Goal: Task Accomplishment & Management: Complete application form

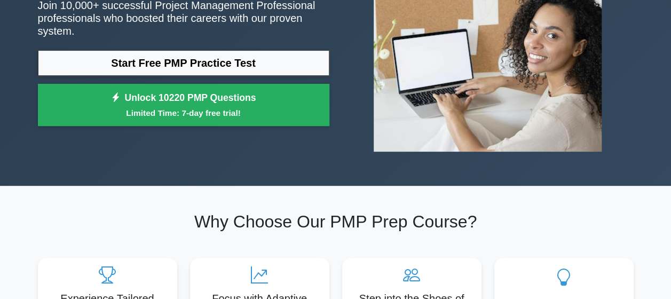
scroll to position [123, 0]
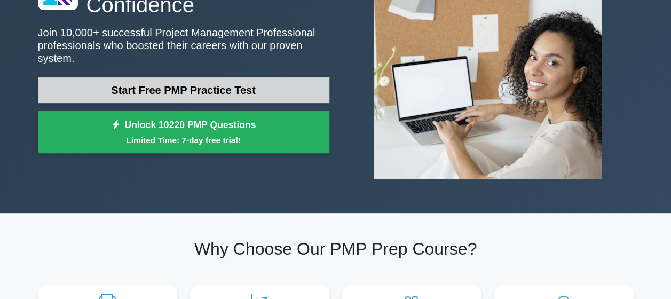
click at [210, 91] on link "Start Free PMP Practice Test" at bounding box center [184, 90] width 292 height 26
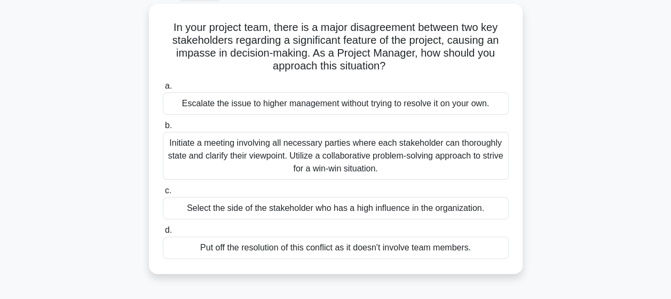
scroll to position [61, 0]
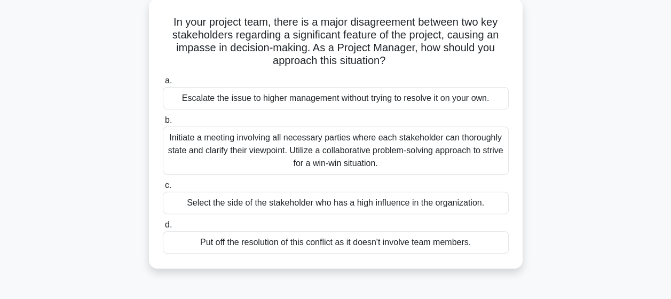
click at [346, 149] on div "Initiate a meeting involving all necessary parties where each stakeholder can t…" at bounding box center [336, 151] width 346 height 48
click at [163, 124] on input "b. Initiate a meeting involving all necessary parties where each stakeholder ca…" at bounding box center [163, 120] width 0 height 7
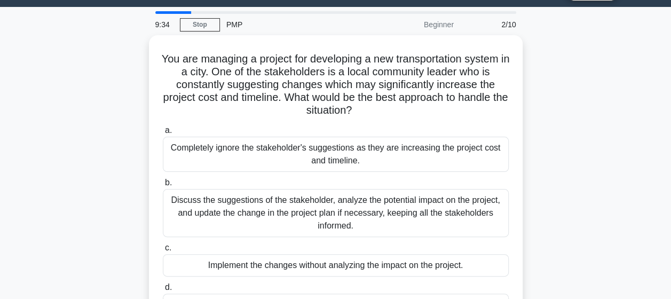
scroll to position [0, 0]
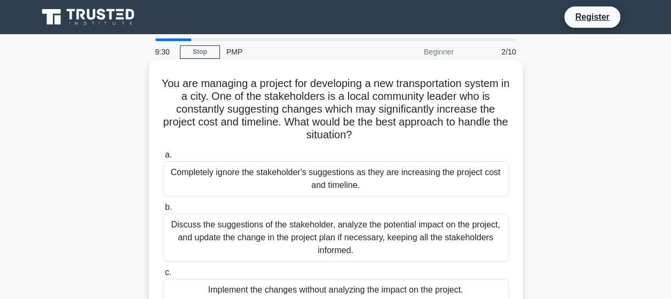
click at [187, 228] on div "Discuss the suggestions of the stakeholder, analyze the potential impact on the…" at bounding box center [336, 238] width 346 height 48
click at [163, 211] on input "b. Discuss the suggestions of the stakeholder, analyze the potential impact on …" at bounding box center [163, 207] width 0 height 7
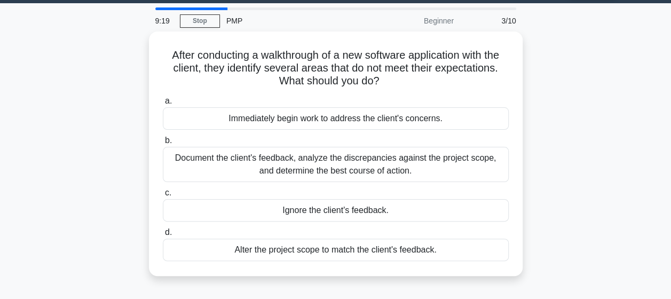
scroll to position [34, 0]
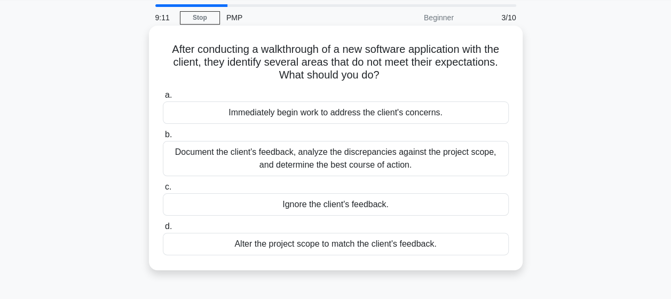
click at [311, 158] on div "Document the client's feedback, analyze the discrepancies against the project s…" at bounding box center [336, 158] width 346 height 35
click at [163, 138] on input "b. Document the client's feedback, analyze the discrepancies against the projec…" at bounding box center [163, 134] width 0 height 7
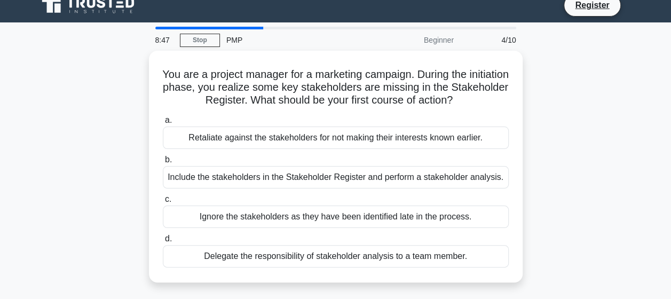
scroll to position [19, 0]
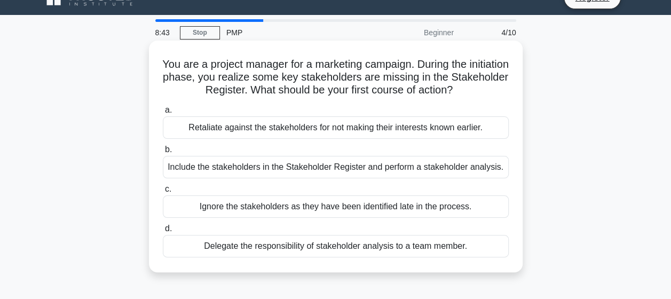
click at [240, 165] on div "Include the stakeholders in the Stakeholder Register and perform a stakeholder …" at bounding box center [336, 167] width 346 height 22
click at [163, 153] on input "b. Include the stakeholders in the Stakeholder Register and perform a stakehold…" at bounding box center [163, 149] width 0 height 7
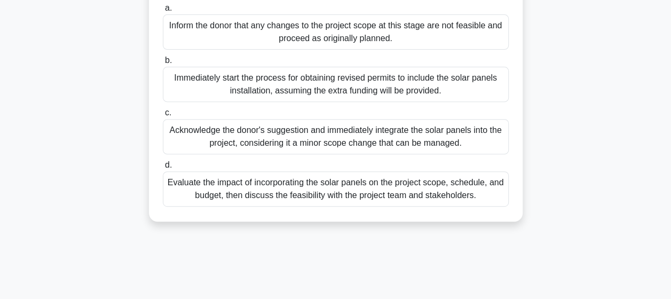
scroll to position [180, 0]
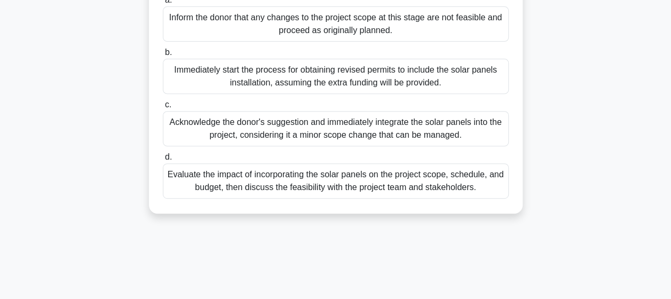
click at [427, 199] on div "Evaluate the impact of incorporating the solar panels on the project scope, sch…" at bounding box center [336, 180] width 346 height 35
click at [163, 161] on input "d. Evaluate the impact of incorporating the solar panels on the project scope, …" at bounding box center [163, 157] width 0 height 7
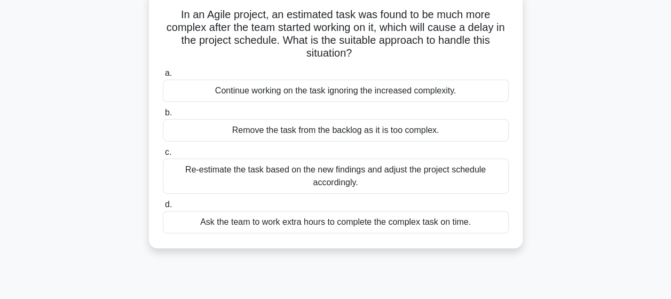
scroll to position [76, 0]
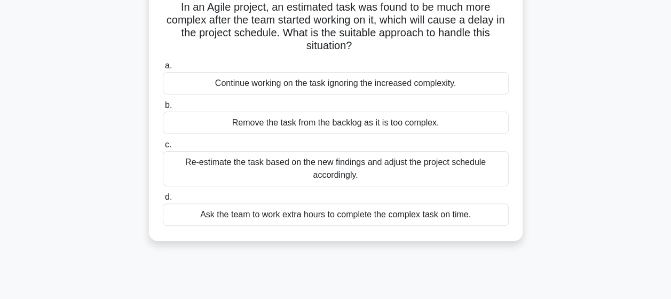
click at [339, 164] on div "Re-estimate the task based on the new findings and adjust the project schedule …" at bounding box center [336, 168] width 346 height 35
click at [163, 148] on input "c. Re-estimate the task based on the new findings and adjust the project schedu…" at bounding box center [163, 145] width 0 height 7
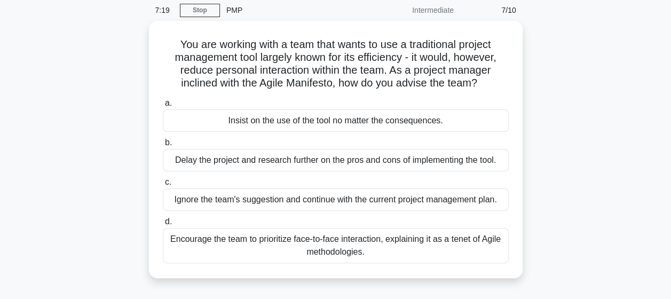
scroll to position [44, 0]
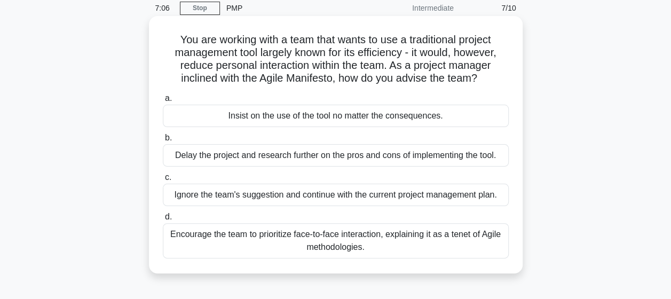
click at [411, 243] on div "Encourage the team to prioritize face-to-face interaction, explaining it as a t…" at bounding box center [336, 240] width 346 height 35
click at [163, 221] on input "d. Encourage the team to prioritize face-to-face interaction, explaining it as …" at bounding box center [163, 217] width 0 height 7
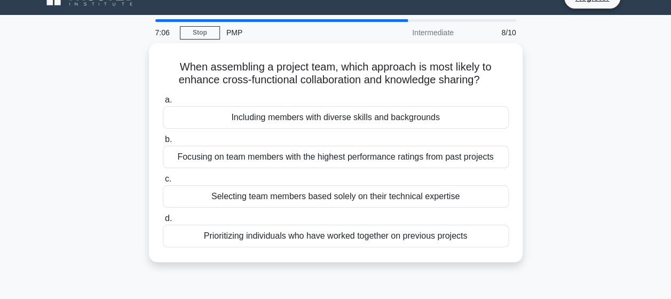
scroll to position [0, 0]
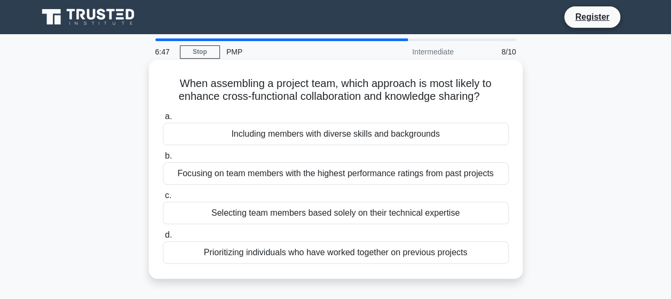
click at [376, 136] on div "Including members with diverse skills and backgrounds" at bounding box center [336, 134] width 346 height 22
click at [163, 120] on input "a. Including members with diverse skills and backgrounds" at bounding box center [163, 116] width 0 height 7
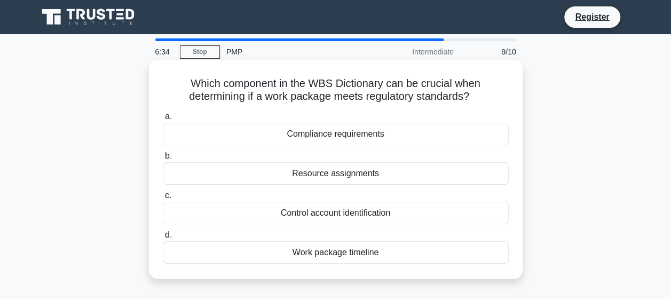
click at [323, 136] on div "Compliance requirements" at bounding box center [336, 134] width 346 height 22
click at [163, 120] on input "a. Compliance requirements" at bounding box center [163, 116] width 0 height 7
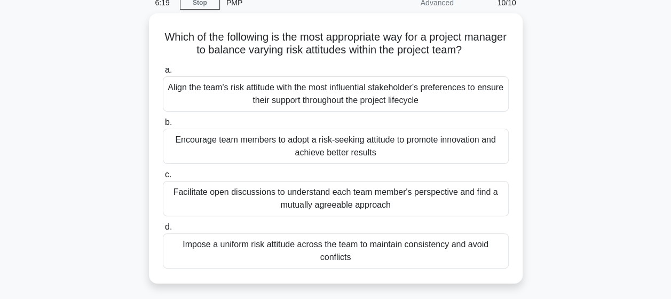
scroll to position [52, 0]
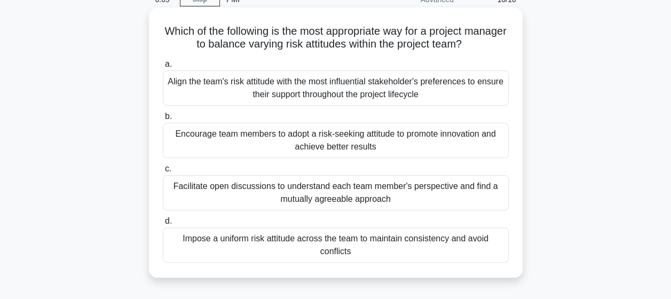
click at [376, 194] on div "Facilitate open discussions to understand each team member's perspective and fi…" at bounding box center [336, 192] width 346 height 35
click at [163, 172] on input "c. Facilitate open discussions to understand each team member's perspective and…" at bounding box center [163, 169] width 0 height 7
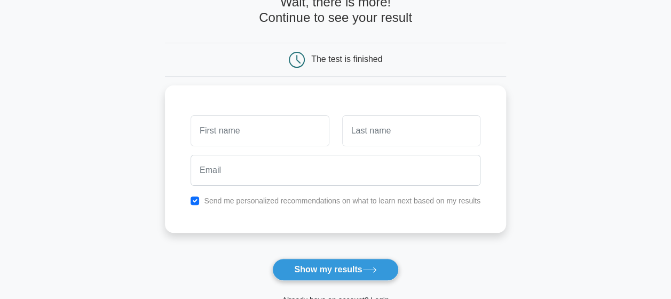
scroll to position [80, 0]
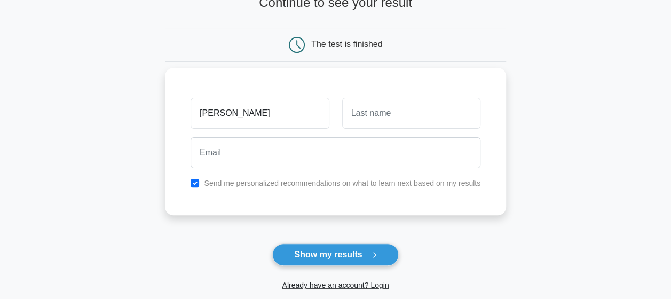
type input "[PERSON_NAME]"
type input "Cario"
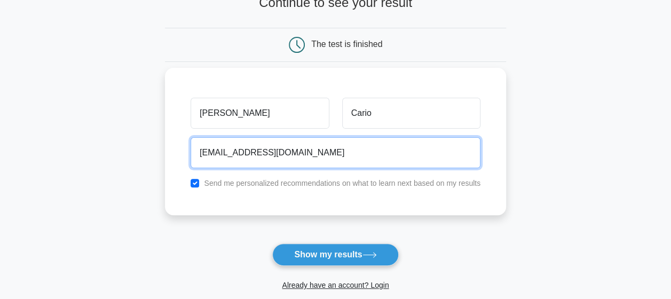
type input "lesley_cario@keybank.com"
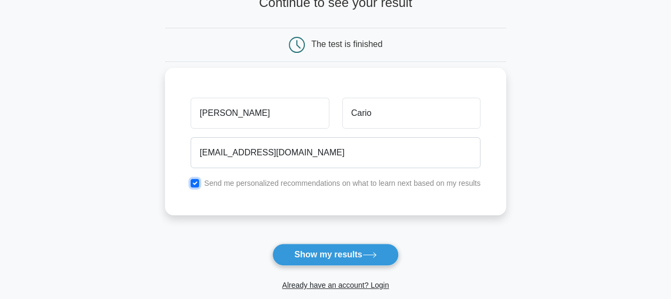
click at [194, 183] on input "checkbox" at bounding box center [195, 183] width 9 height 9
checkbox input "false"
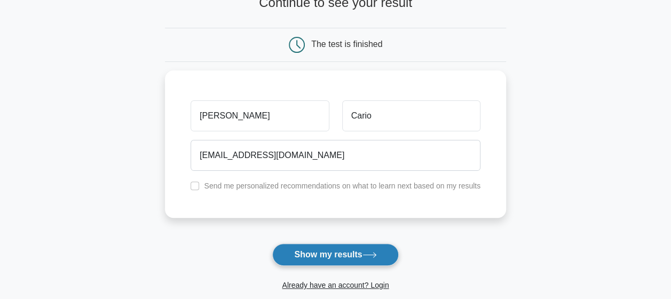
click at [355, 250] on button "Show my results" at bounding box center [335, 254] width 126 height 22
